Goal: Task Accomplishment & Management: Complete application form

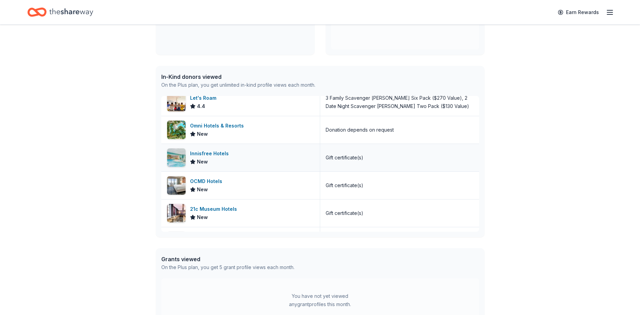
scroll to position [164, 0]
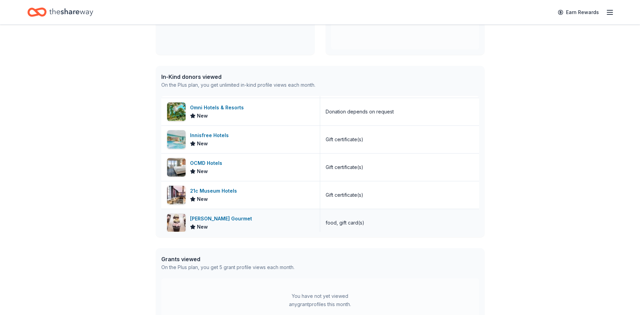
click at [211, 220] on div "Wright's Gourmet" at bounding box center [222, 218] width 65 height 8
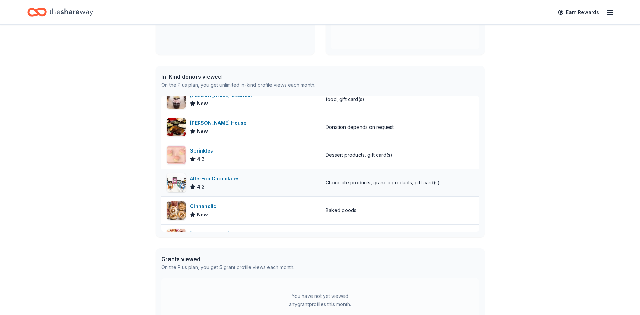
scroll to position [247, 0]
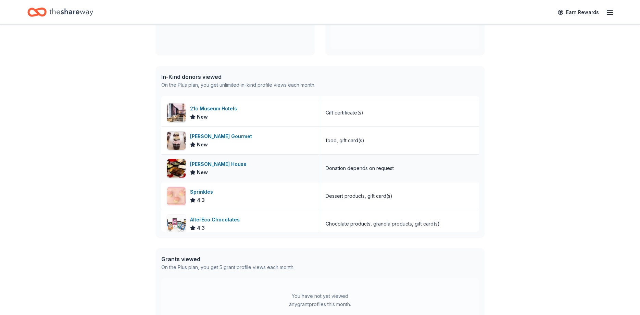
click at [229, 164] on div "[PERSON_NAME] House" at bounding box center [219, 164] width 59 height 8
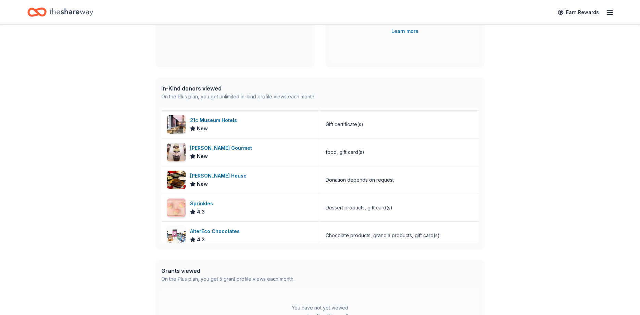
scroll to position [0, 0]
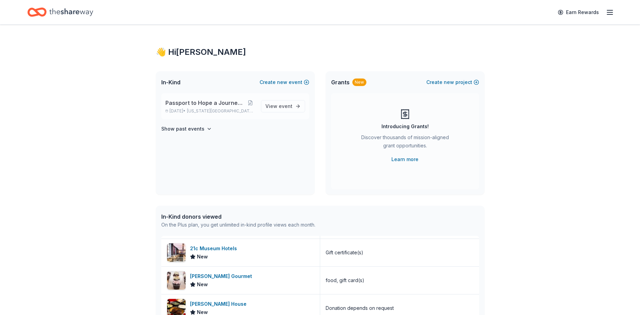
click at [208, 100] on span "Passport to Hope a Journey of Progress" at bounding box center [205, 103] width 80 height 8
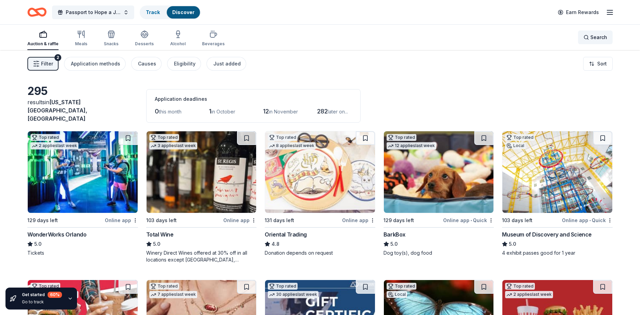
click at [584, 35] on div "Search" at bounding box center [595, 37] width 24 height 8
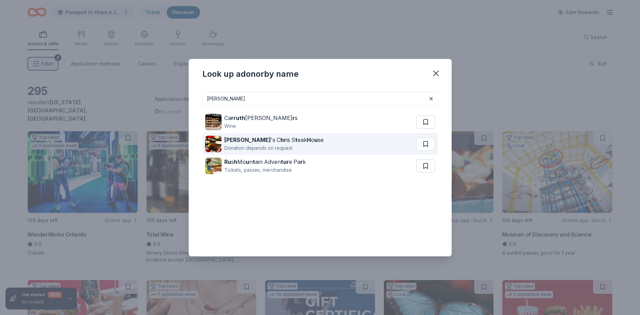
type input "Ruth"
click at [280, 140] on strong "hr" at bounding box center [283, 139] width 6 height 7
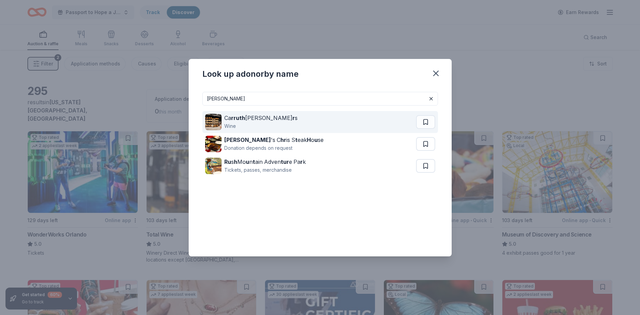
click at [241, 117] on strong "rruth" at bounding box center [238, 117] width 14 height 7
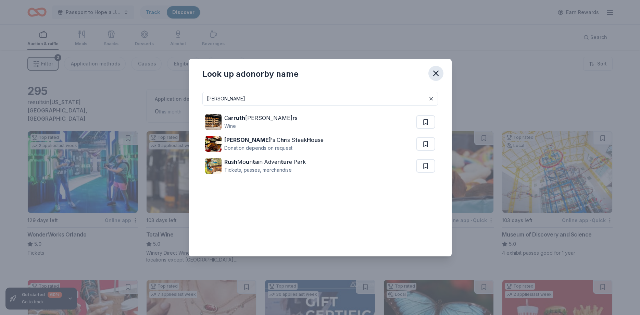
click at [437, 75] on icon "button" at bounding box center [436, 73] width 10 height 10
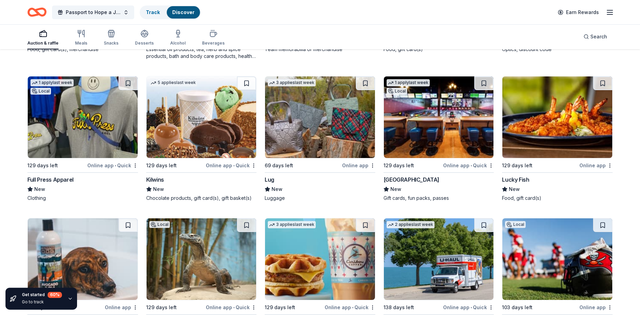
scroll to position [3604, 0]
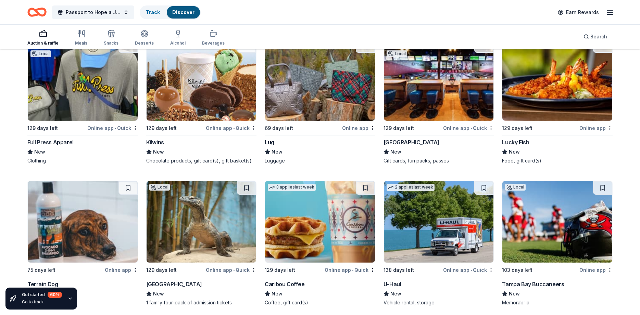
click at [272, 138] on div "Lug" at bounding box center [270, 142] width 10 height 8
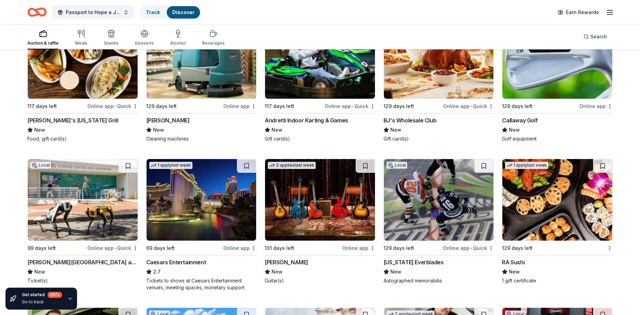
scroll to position [4354, 0]
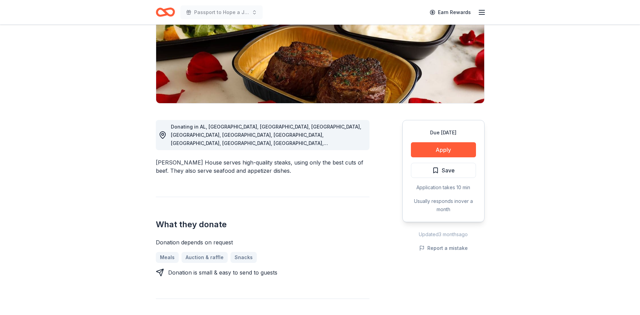
scroll to position [105, 0]
click at [440, 155] on button "Apply" at bounding box center [443, 149] width 65 height 15
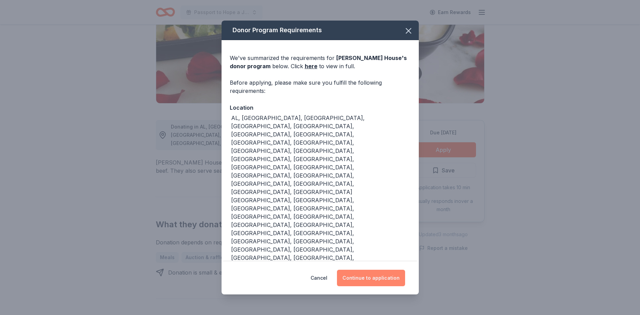
click at [379, 269] on button "Continue to application" at bounding box center [371, 277] width 68 height 16
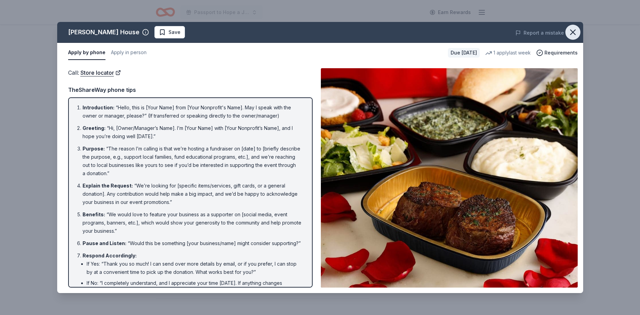
click at [573, 34] on icon "button" at bounding box center [573, 32] width 10 height 10
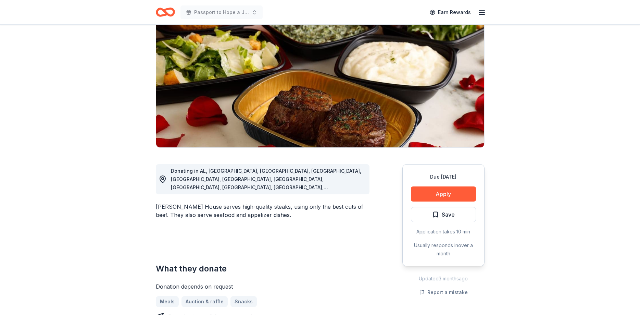
scroll to position [0, 0]
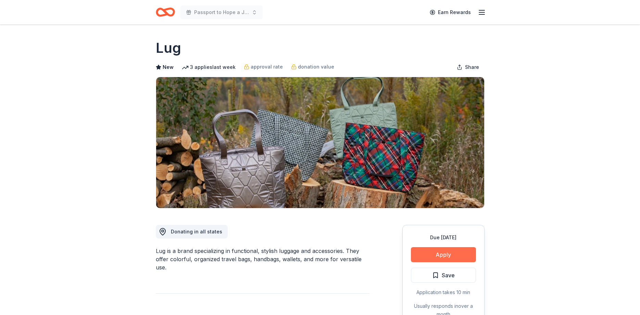
click at [434, 259] on button "Apply" at bounding box center [443, 254] width 65 height 15
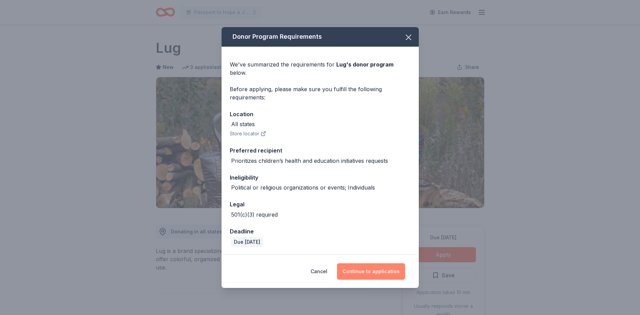
click at [387, 268] on button "Continue to application" at bounding box center [371, 271] width 68 height 16
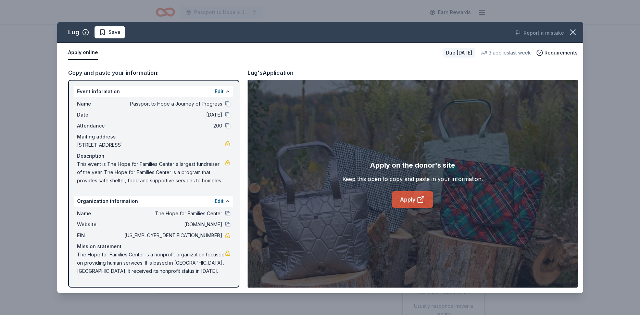
click at [410, 201] on link "Apply" at bounding box center [412, 199] width 41 height 16
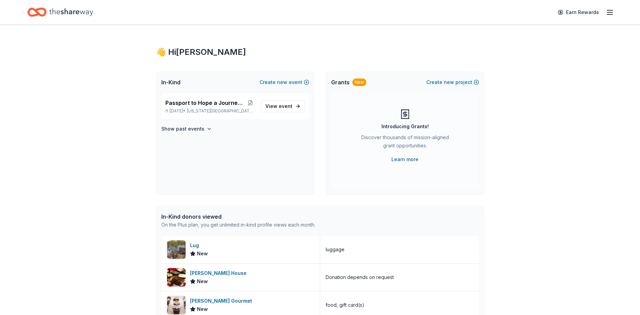
click at [206, 103] on span "Passport to Hope a Journey of Progress" at bounding box center [205, 103] width 80 height 8
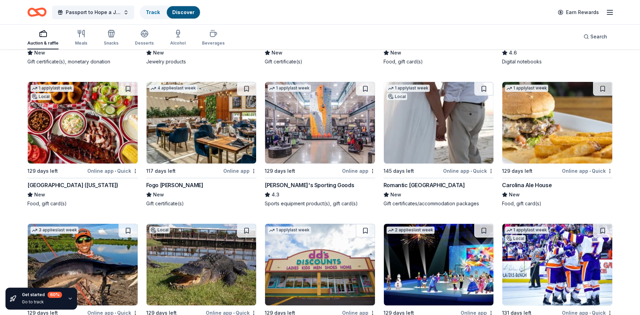
scroll to position [3141, 0]
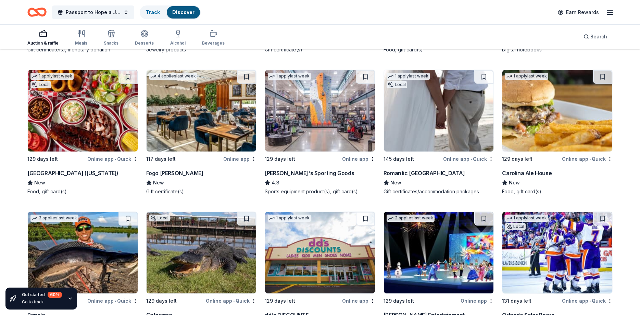
click at [426, 169] on div "Romantic Honeymoon Island" at bounding box center [424, 173] width 81 height 8
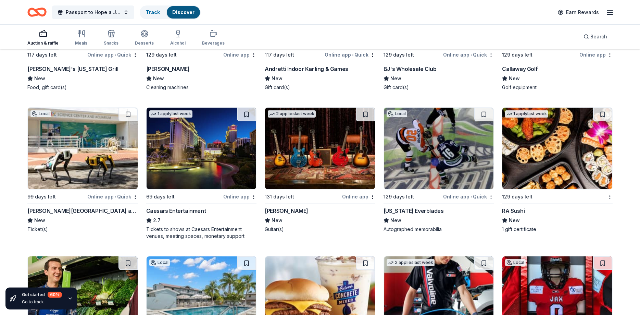
scroll to position [4393, 0]
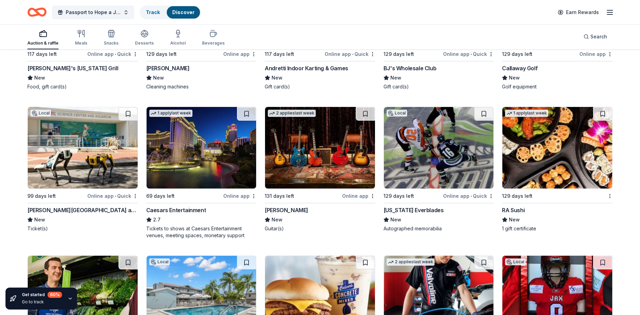
click at [178, 206] on div "Caesars Entertainment" at bounding box center [176, 210] width 60 height 8
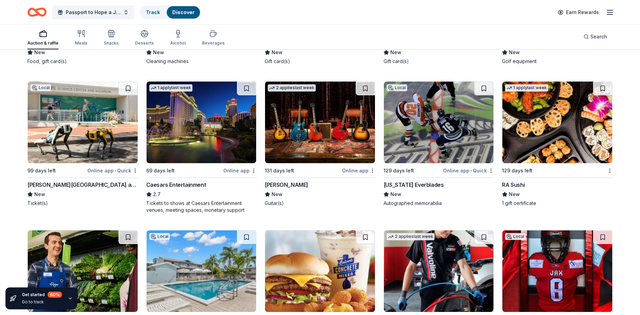
scroll to position [4516, 0]
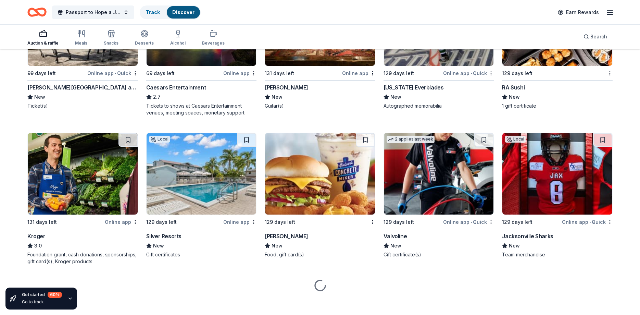
click at [213, 175] on img at bounding box center [202, 173] width 110 height 81
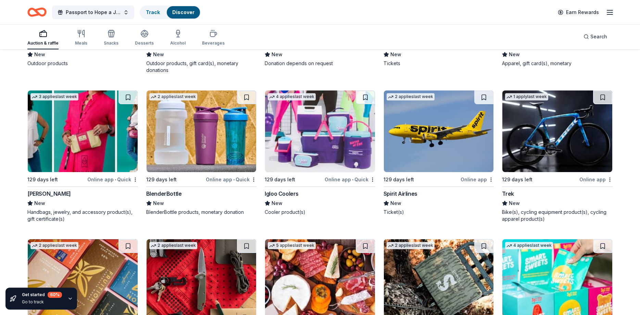
scroll to position [7336, 0]
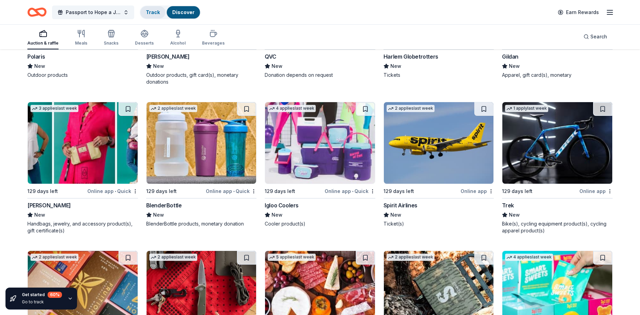
click at [151, 11] on link "Track" at bounding box center [153, 12] width 14 height 6
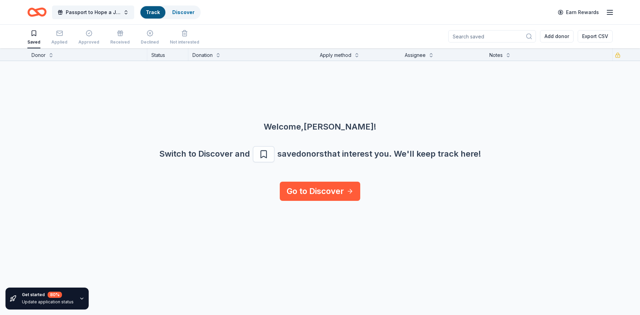
scroll to position [0, 0]
click at [307, 191] on link "Go to Discover" at bounding box center [320, 190] width 80 height 19
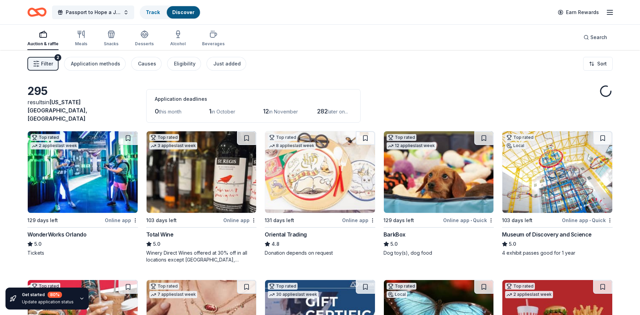
click at [220, 109] on span "in October" at bounding box center [223, 112] width 24 height 6
click at [93, 61] on div "Application methods" at bounding box center [95, 64] width 49 height 8
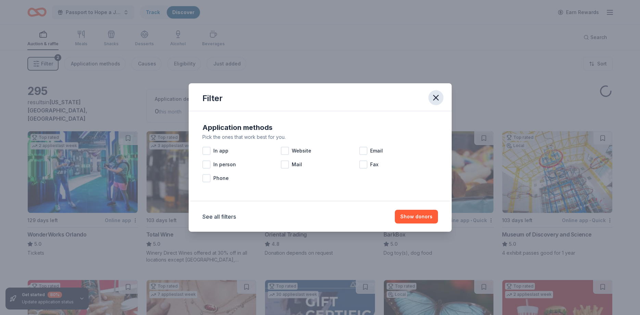
click at [437, 97] on icon "button" at bounding box center [436, 98] width 10 height 10
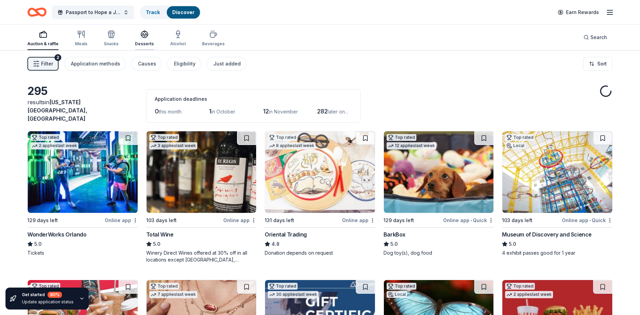
click at [143, 35] on icon "button" at bounding box center [144, 33] width 7 height 5
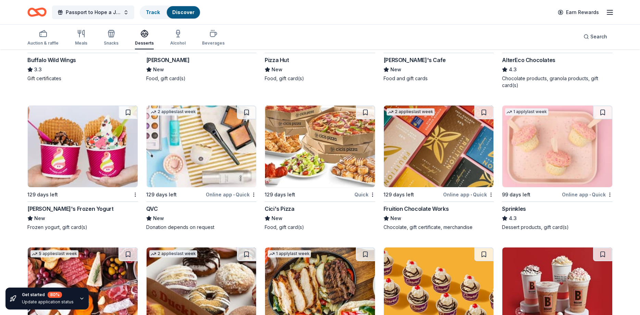
scroll to position [1070, 0]
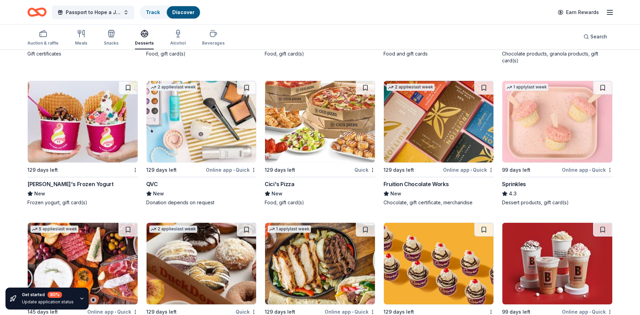
click at [417, 180] on div "Fruition Chocolate Works" at bounding box center [416, 184] width 65 height 8
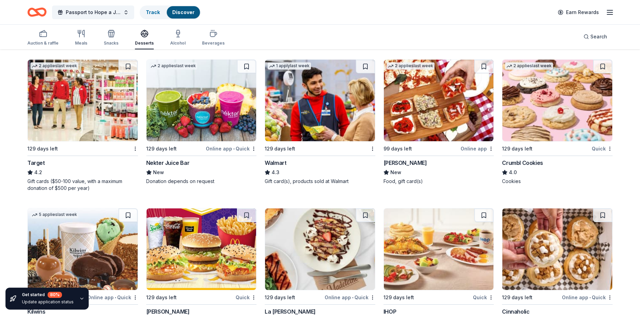
scroll to position [639, 0]
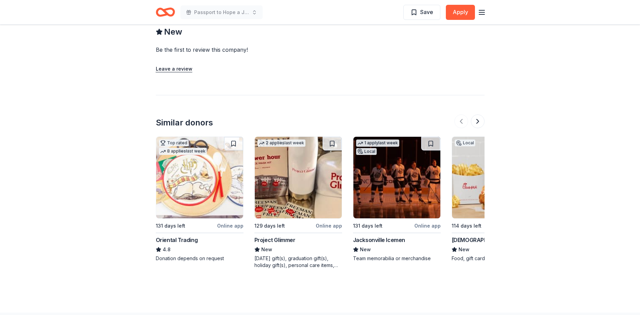
scroll to position [594, 0]
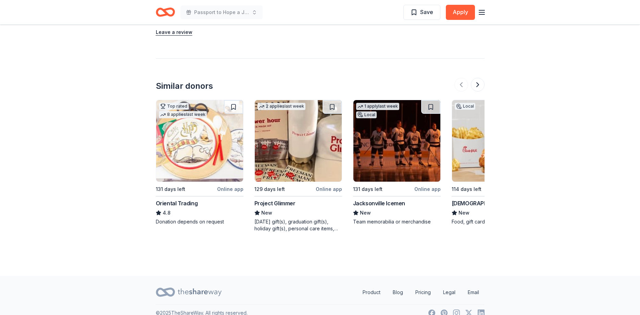
click at [461, 203] on div "[DEMOGRAPHIC_DATA]-fil-A (Greenacres)" at bounding box center [496, 203] width 88 height 8
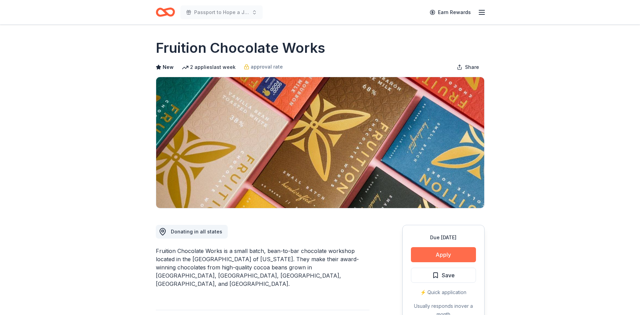
click at [444, 251] on button "Apply" at bounding box center [443, 254] width 65 height 15
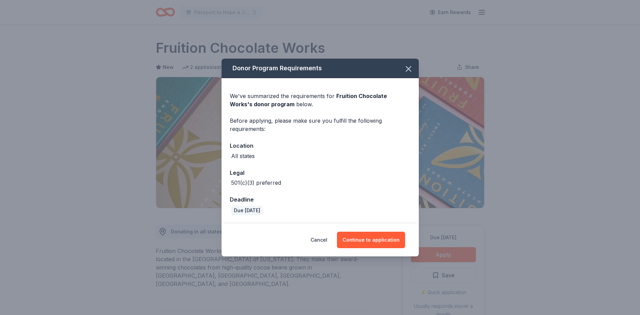
click at [364, 250] on div "Cancel Continue to application" at bounding box center [320, 239] width 197 height 33
click at [362, 243] on button "Continue to application" at bounding box center [371, 239] width 68 height 16
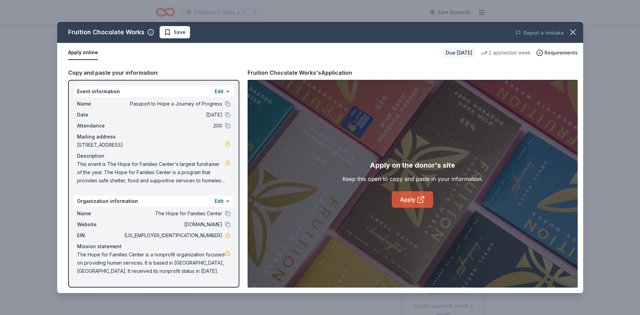
click at [407, 204] on link "Apply" at bounding box center [412, 199] width 41 height 16
click at [573, 33] on icon "button" at bounding box center [572, 32] width 5 height 5
